Goal: Task Accomplishment & Management: Manage account settings

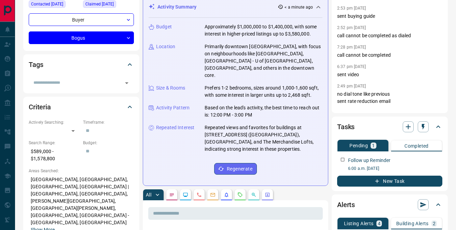
scroll to position [100, 0]
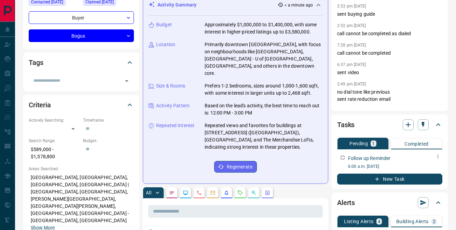
click at [438, 156] on icon "button" at bounding box center [437, 156] width 5 height 5
click at [421, 180] on icon at bounding box center [419, 179] width 5 height 5
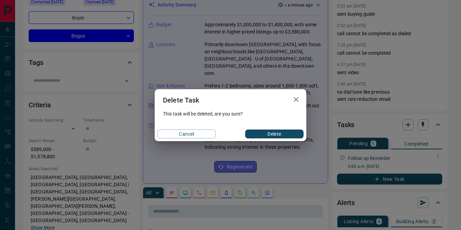
click at [273, 135] on button "Delete" at bounding box center [274, 133] width 58 height 9
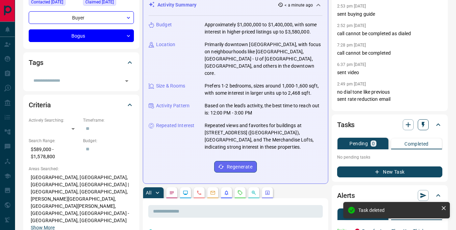
click at [424, 125] on icon "button" at bounding box center [422, 124] width 7 height 7
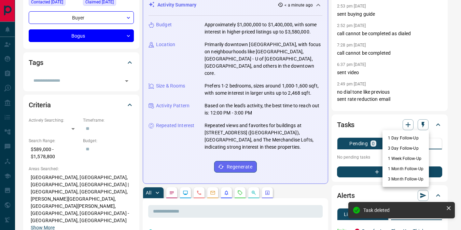
click at [401, 167] on li "1 Month Follow-Up" at bounding box center [405, 168] width 46 height 10
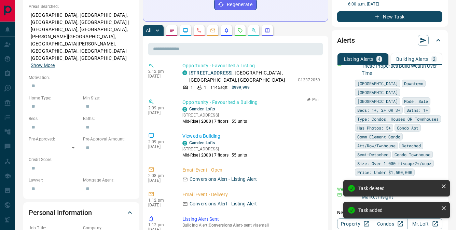
scroll to position [151, 0]
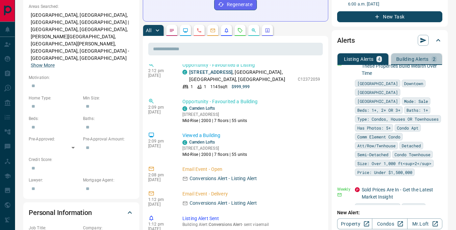
click at [400, 57] on p "Building Alerts" at bounding box center [412, 59] width 32 height 5
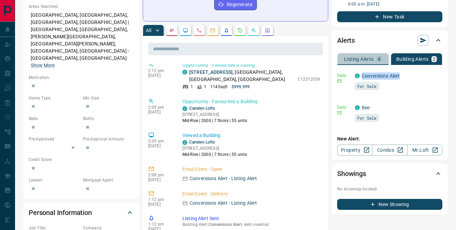
click at [366, 60] on p "Listing Alerts" at bounding box center [359, 59] width 30 height 5
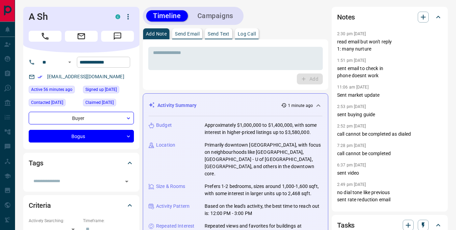
click at [111, 63] on input "**********" at bounding box center [103, 62] width 53 height 11
click at [212, 66] on textarea at bounding box center [235, 58] width 165 height 17
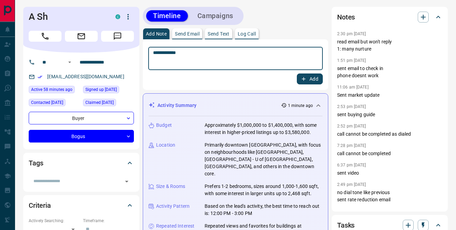
type textarea "**********"
click at [315, 80] on button "Add" at bounding box center [310, 78] width 26 height 11
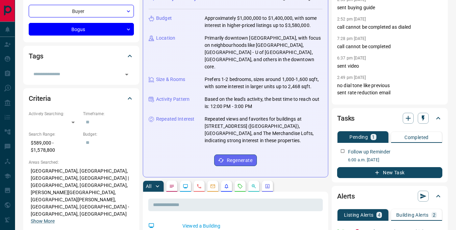
scroll to position [184, 0]
